Goal: Task Accomplishment & Management: Manage account settings

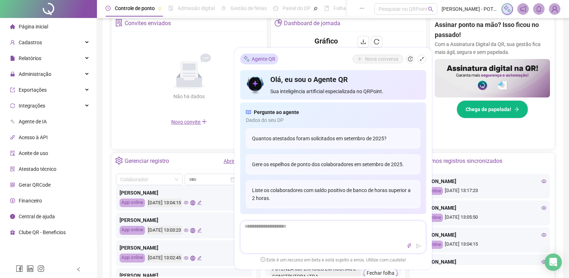
scroll to position [36, 0]
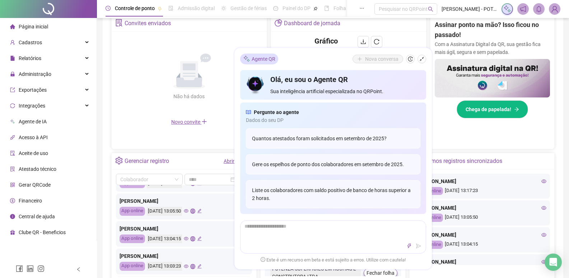
click at [202, 212] on icon "edit" at bounding box center [199, 210] width 5 height 5
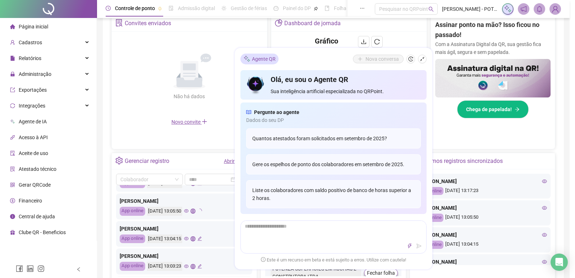
type input "**********"
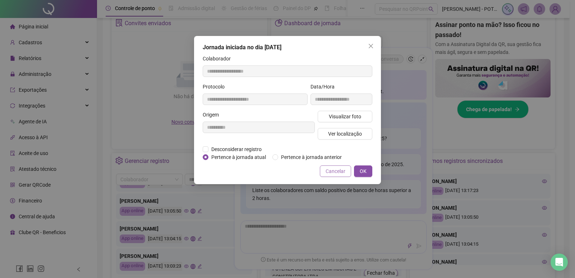
click at [335, 170] on span "Cancelar" at bounding box center [335, 171] width 20 height 8
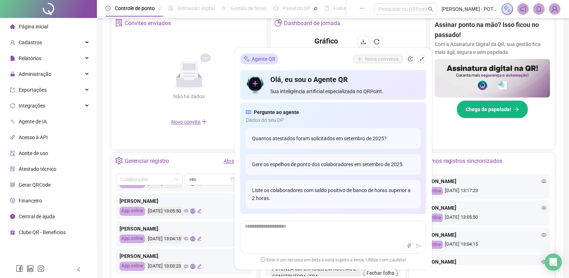
click at [41, 185] on span "Gerar QRCode" at bounding box center [35, 185] width 32 height 6
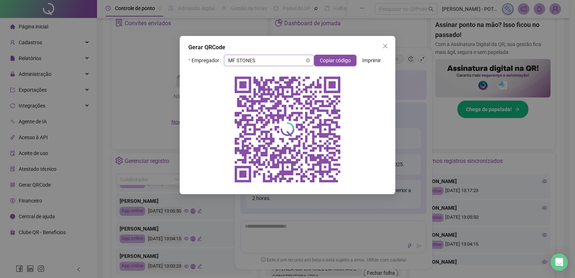
click at [273, 63] on span "MF STONES" at bounding box center [269, 60] width 82 height 11
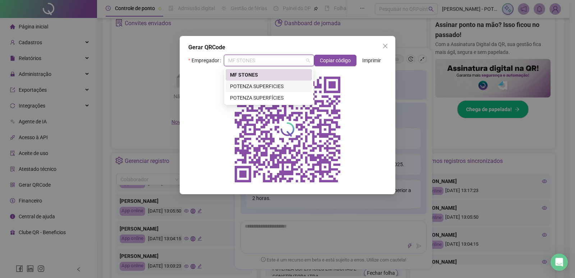
click at [262, 83] on div "POTENZA SUPERFICIES" at bounding box center [269, 86] width 78 height 8
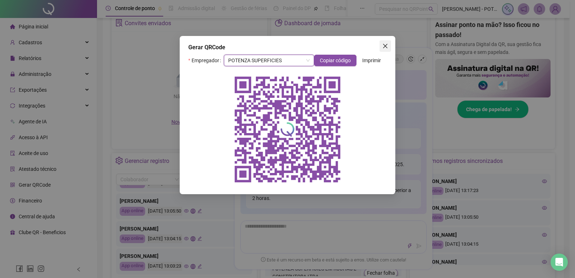
click at [386, 47] on icon "close" at bounding box center [385, 46] width 4 height 4
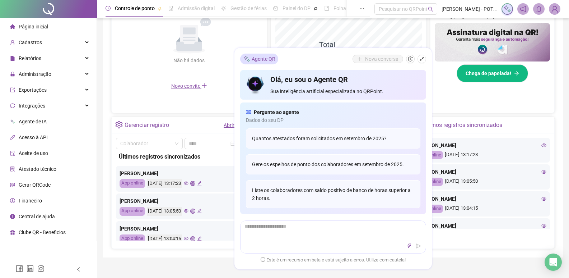
click at [130, 200] on div "[PERSON_NAME]" at bounding box center [184, 201] width 129 height 8
click at [131, 210] on div "App online" at bounding box center [132, 210] width 25 height 9
click at [145, 203] on div "[PERSON_NAME]" at bounding box center [184, 201] width 129 height 8
click at [25, 40] on span "Cadastros" at bounding box center [30, 43] width 23 height 6
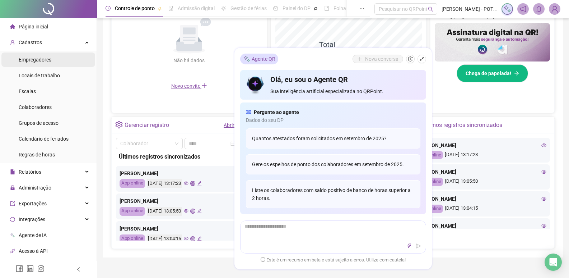
click at [34, 58] on span "Empregadores" at bounding box center [35, 60] width 33 height 6
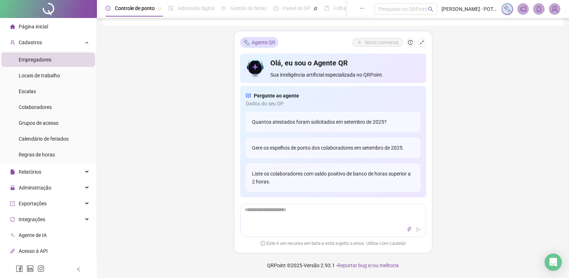
scroll to position [180, 0]
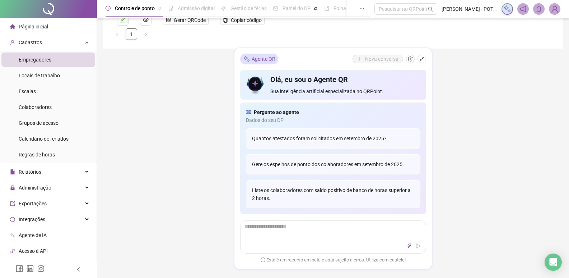
click at [421, 59] on icon "shrink" at bounding box center [421, 58] width 5 height 5
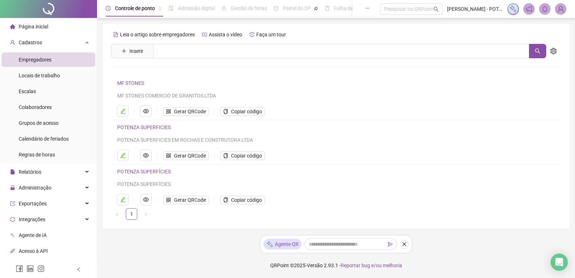
click at [140, 129] on link "POTENZA SUPERFICIES" at bounding box center [144, 127] width 54 height 6
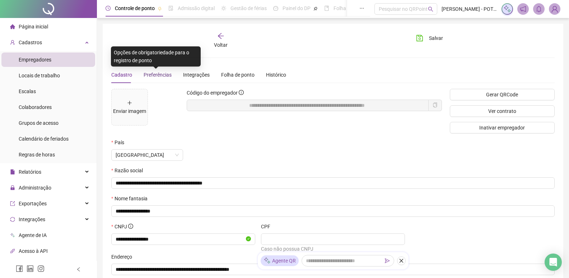
click at [162, 75] on span "Preferências" at bounding box center [158, 75] width 28 height 6
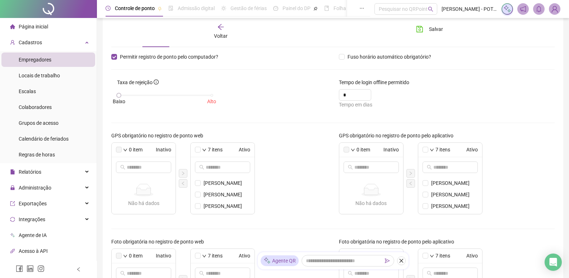
scroll to position [72, 0]
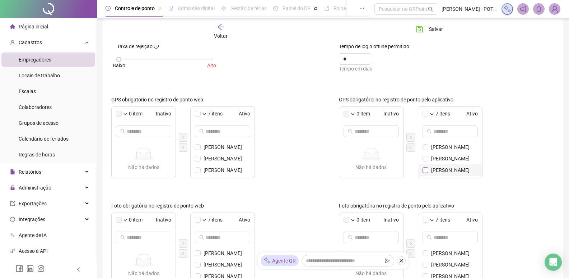
click at [428, 170] on span at bounding box center [426, 170] width 6 height 6
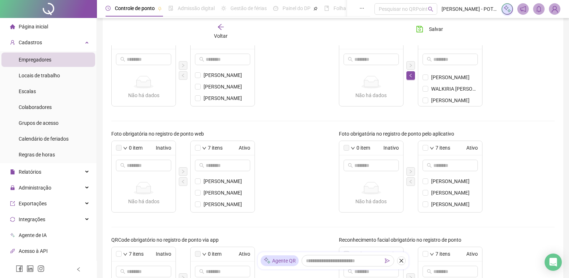
scroll to position [247, 0]
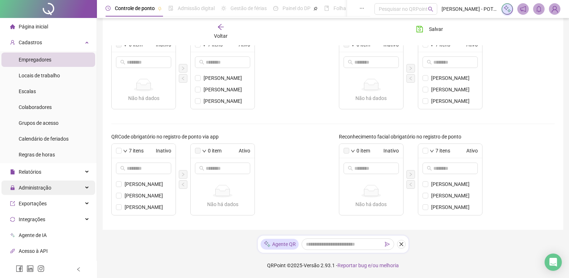
click at [33, 187] on span "Administração" at bounding box center [35, 188] width 33 height 6
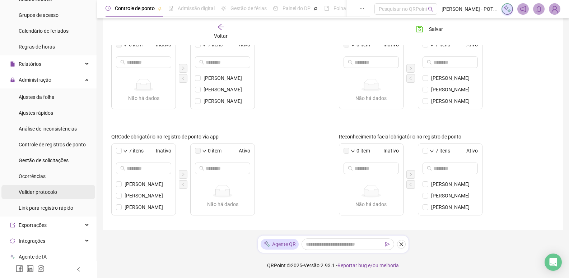
scroll to position [144, 0]
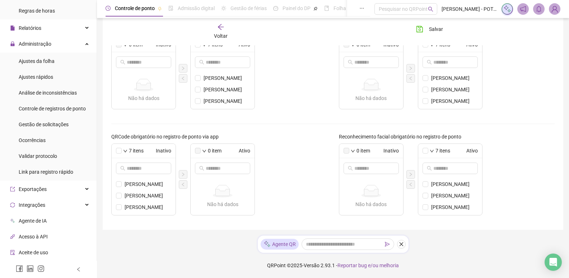
click at [34, 236] on span "Acesso à API" at bounding box center [33, 236] width 29 height 6
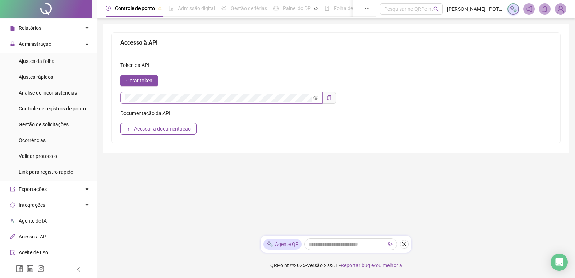
click at [316, 93] on span at bounding box center [221, 97] width 202 height 11
click at [317, 98] on icon "eye-invisible" at bounding box center [315, 97] width 5 height 5
click at [317, 98] on icon "eye" at bounding box center [315, 97] width 5 height 5
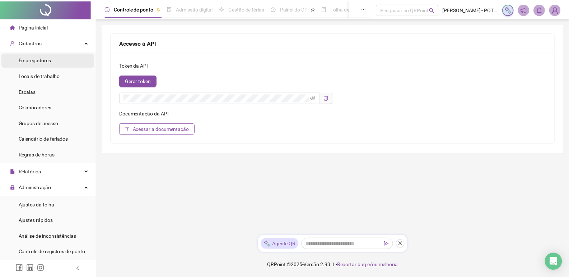
scroll to position [0, 0]
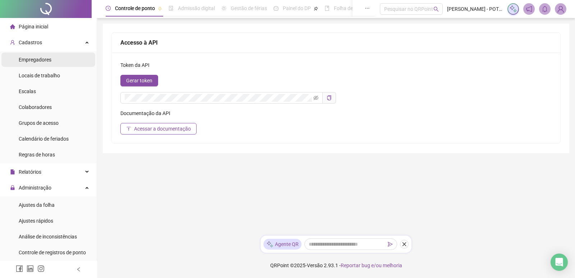
click at [35, 57] on span "Empregadores" at bounding box center [35, 60] width 33 height 6
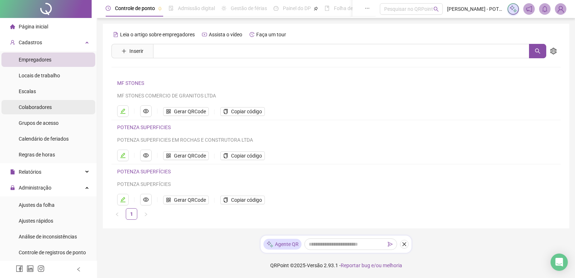
click at [36, 112] on div "Colaboradores" at bounding box center [35, 107] width 33 height 14
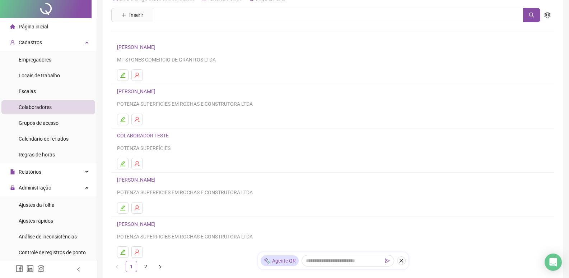
scroll to position [72, 0]
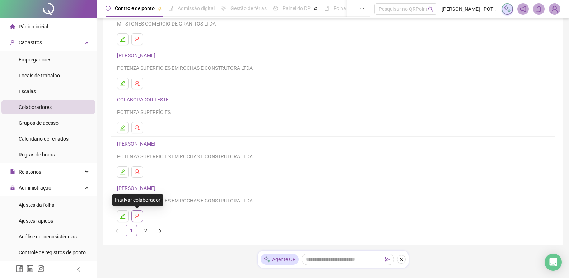
click at [136, 215] on icon "user-delete" at bounding box center [137, 215] width 5 height 5
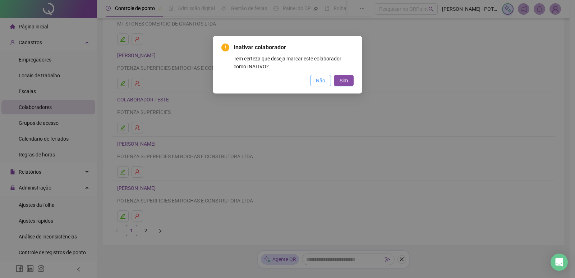
click at [318, 83] on span "Não" at bounding box center [320, 80] width 9 height 8
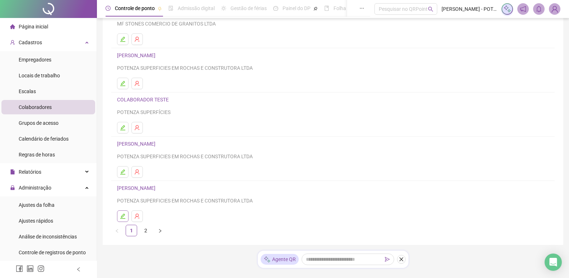
click at [125, 215] on icon "edit" at bounding box center [123, 216] width 6 height 6
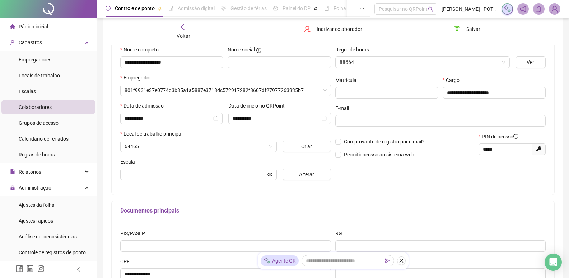
scroll to position [75, 0]
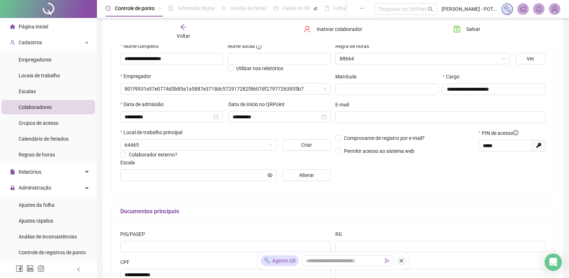
type input "**********"
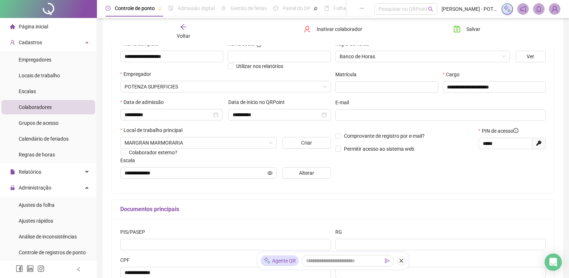
scroll to position [6, 0]
